Goal: Task Accomplishment & Management: Manage account settings

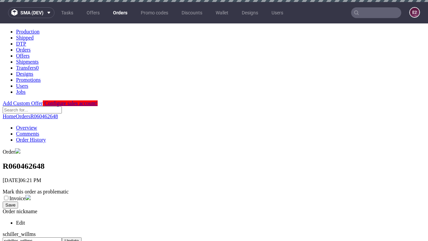
scroll to position [273, 0]
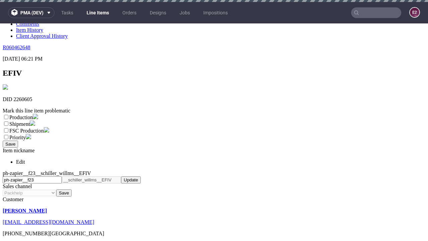
scroll to position [2, 0]
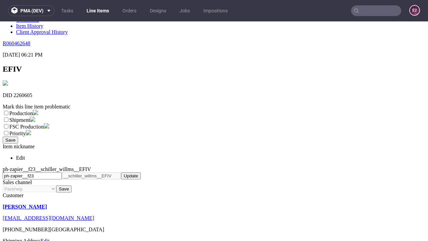
select select "dtp_ca_needed"
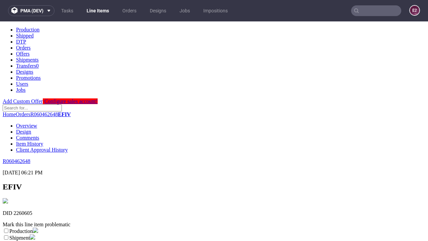
scroll to position [0, 0]
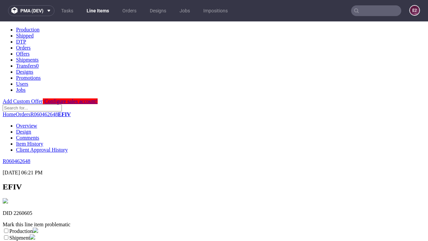
checkbox input "true"
